Goal: Task Accomplishment & Management: Use online tool/utility

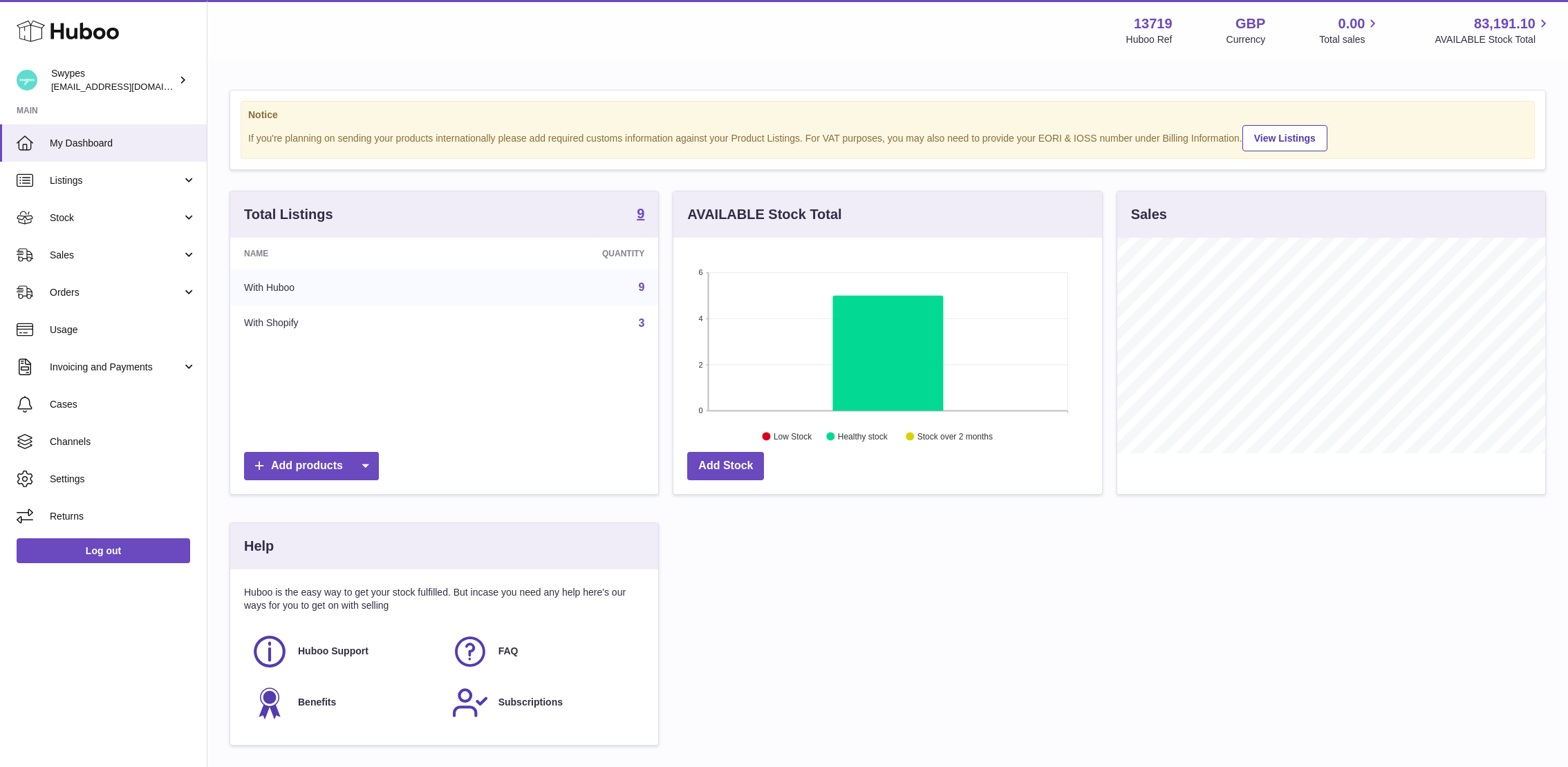
scroll to position [215, 429]
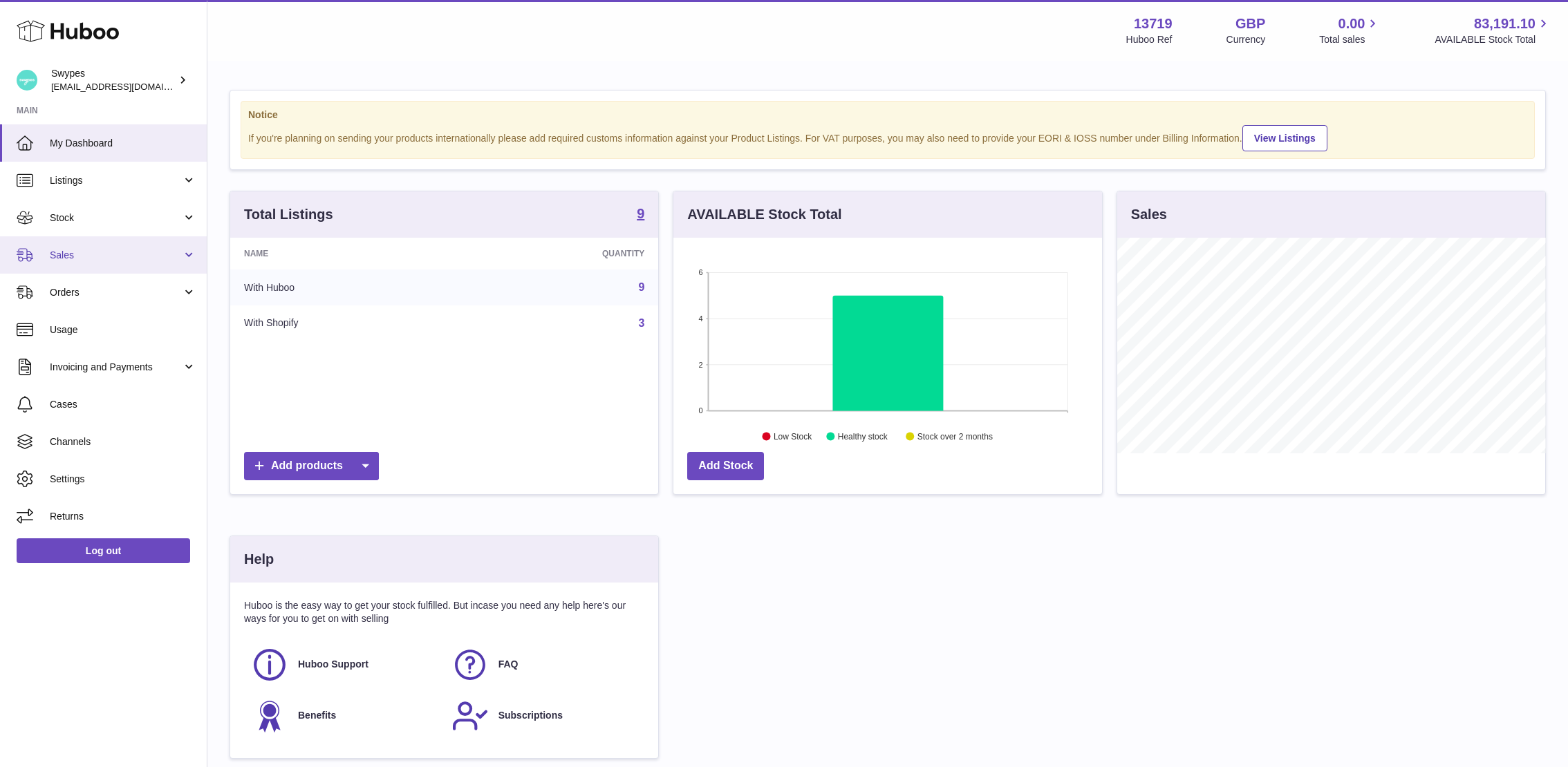
click at [85, 260] on span "Sales" at bounding box center [116, 255] width 132 height 13
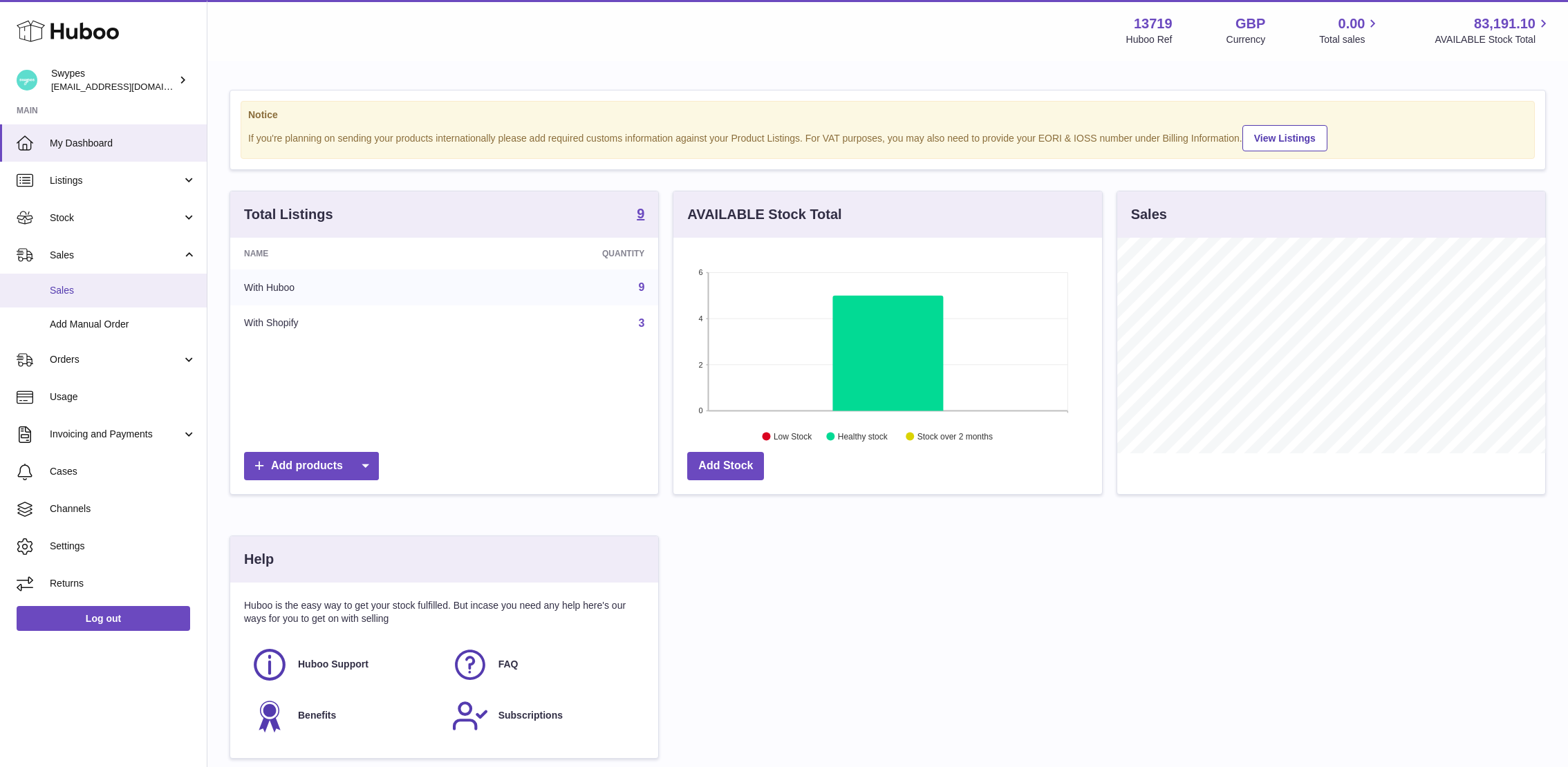
click at [88, 306] on link "Sales" at bounding box center [103, 291] width 206 height 34
click at [85, 330] on span "Add Manual Order" at bounding box center [123, 324] width 146 height 13
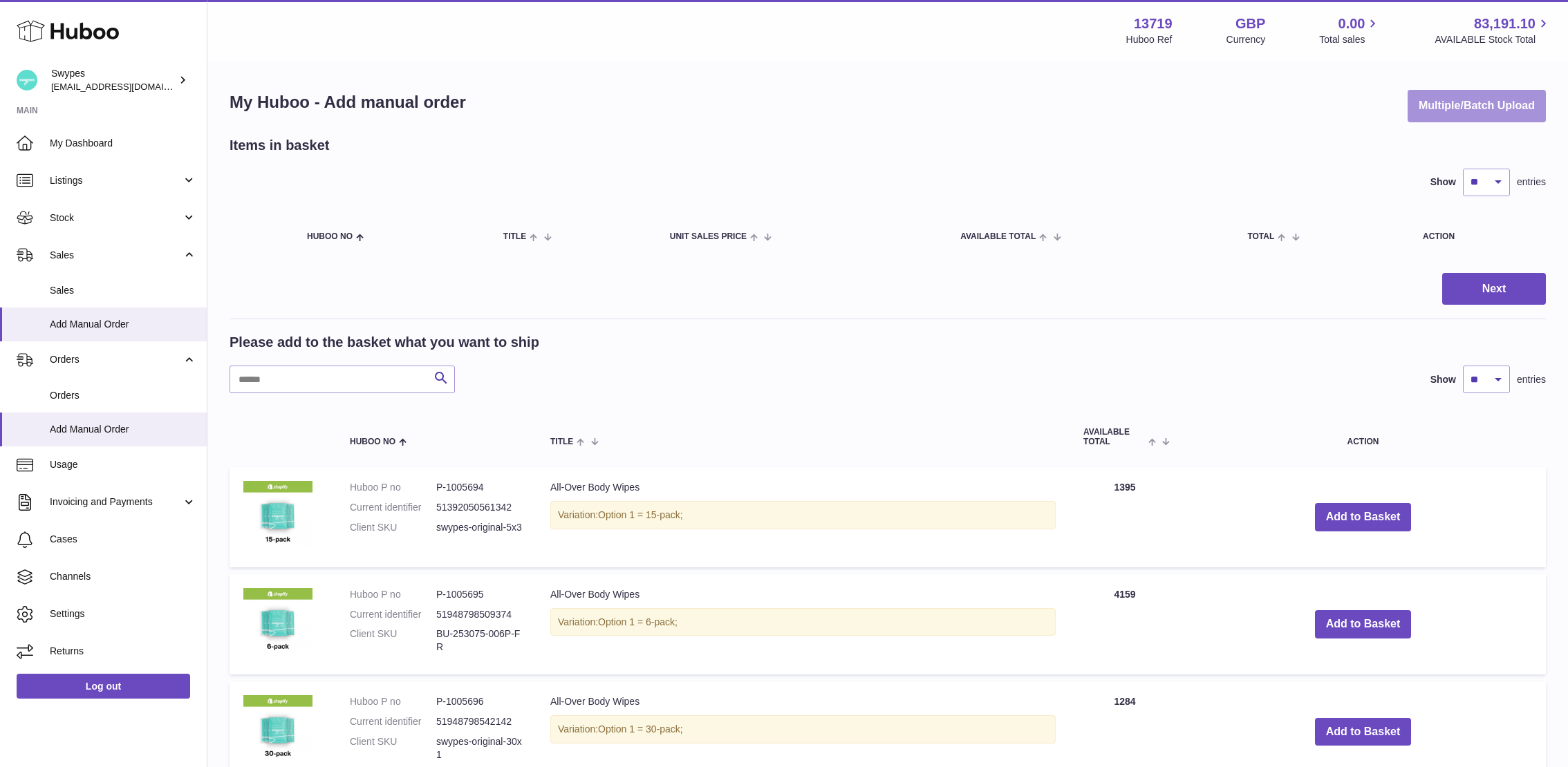
click at [1428, 109] on button "Multiple/Batch Upload" at bounding box center [1477, 106] width 138 height 33
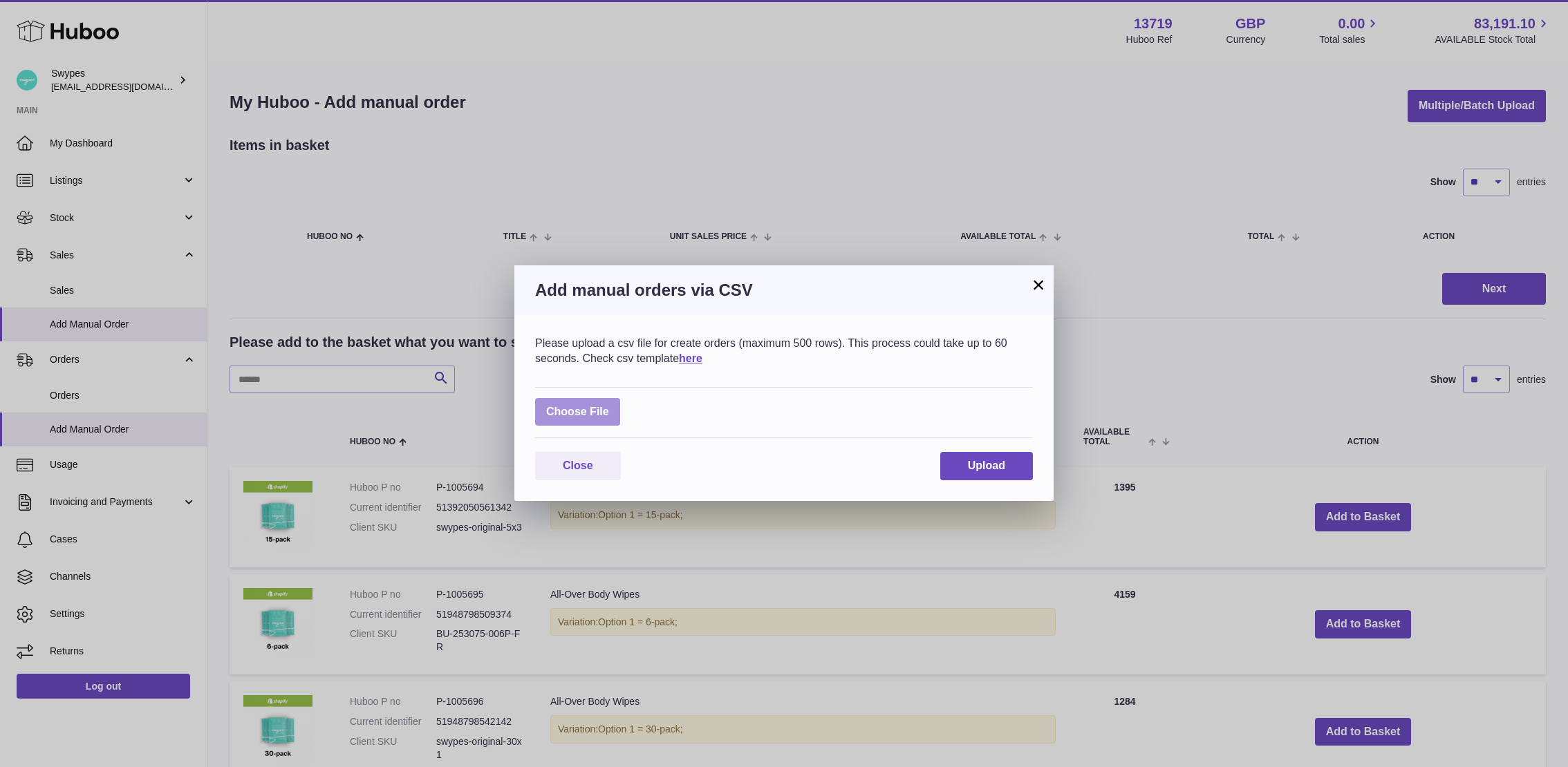
click at [588, 410] on label at bounding box center [577, 412] width 85 height 28
click at [609, 405] on input "file" at bounding box center [609, 405] width 1 height 1
type input "**********"
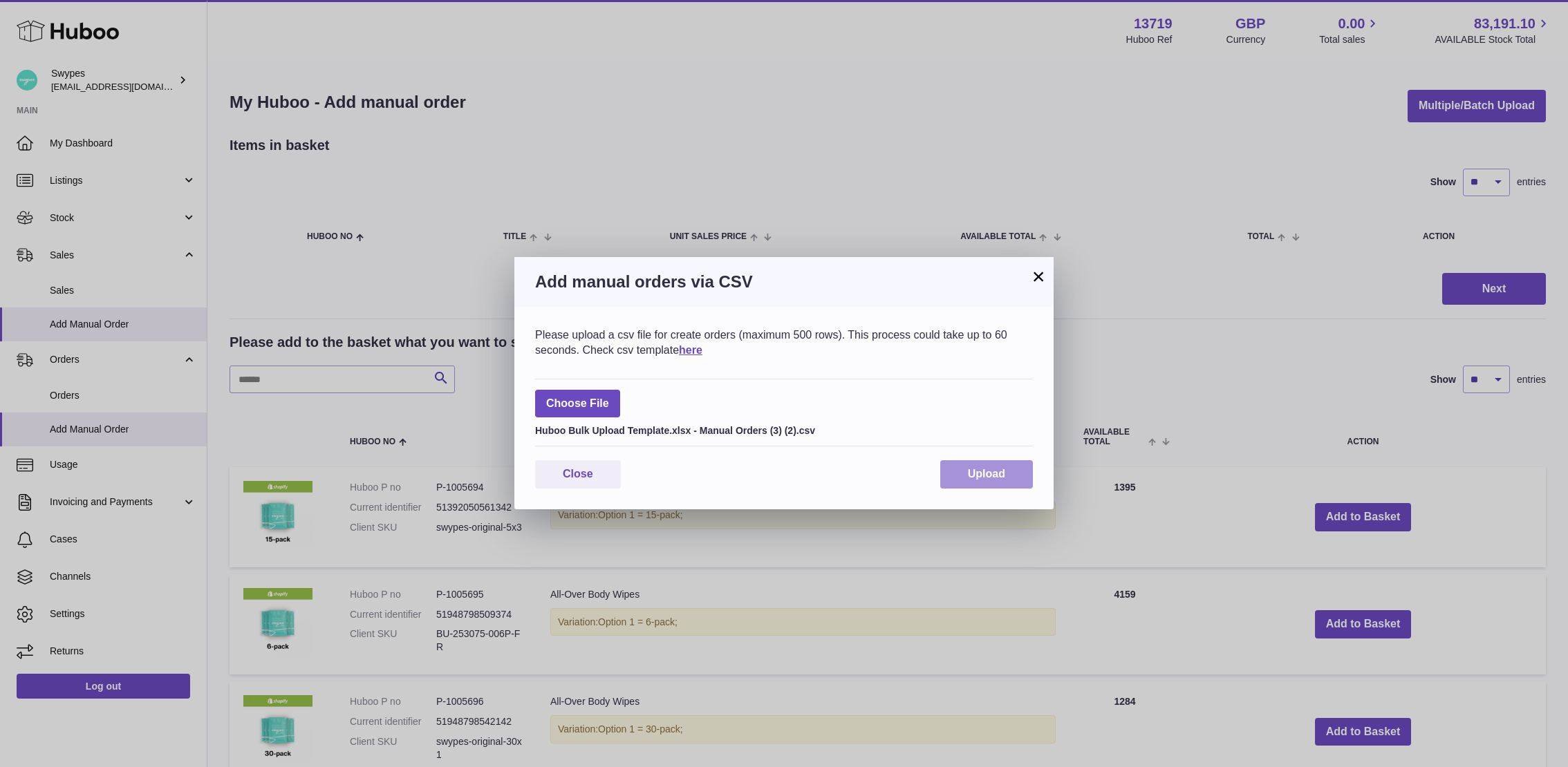
click at [1001, 469] on span "Upload" at bounding box center [986, 474] width 37 height 12
